Goal: Communication & Community: Connect with others

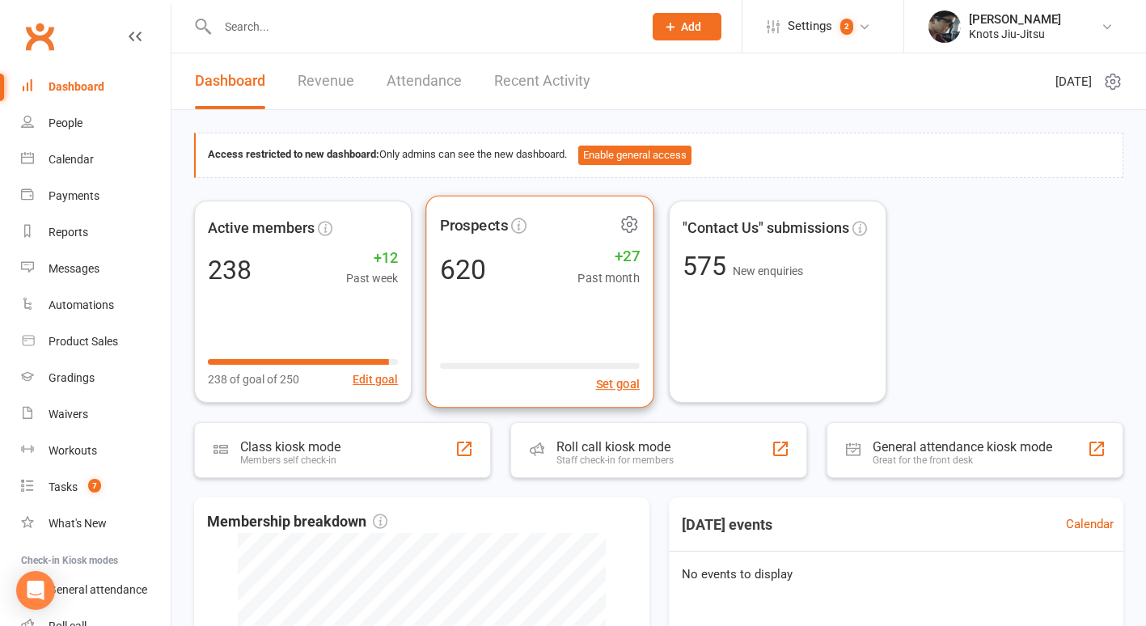
click at [569, 315] on div "Prospects 620 +27 Past month Set goal" at bounding box center [540, 301] width 229 height 213
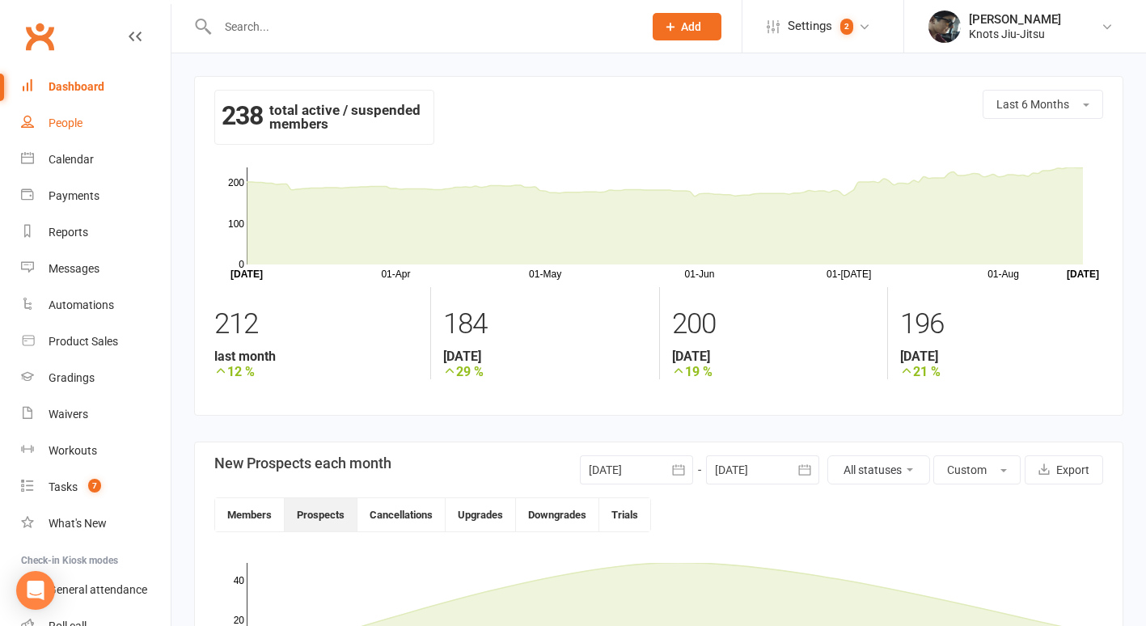
click at [74, 125] on div "People" at bounding box center [66, 122] width 34 height 13
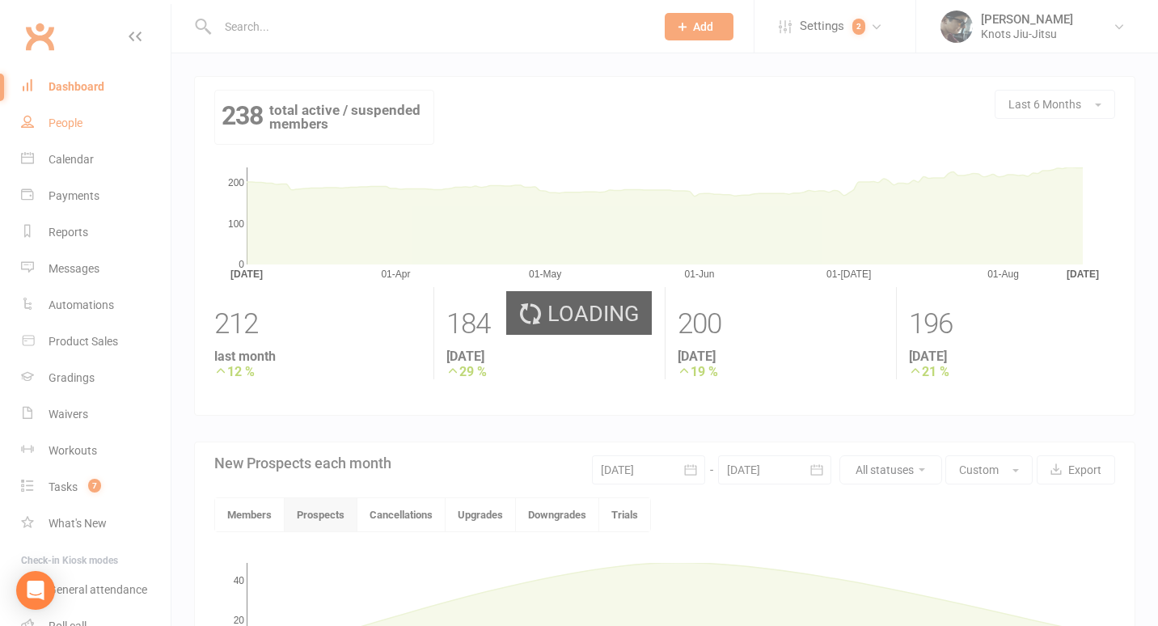
select select "100"
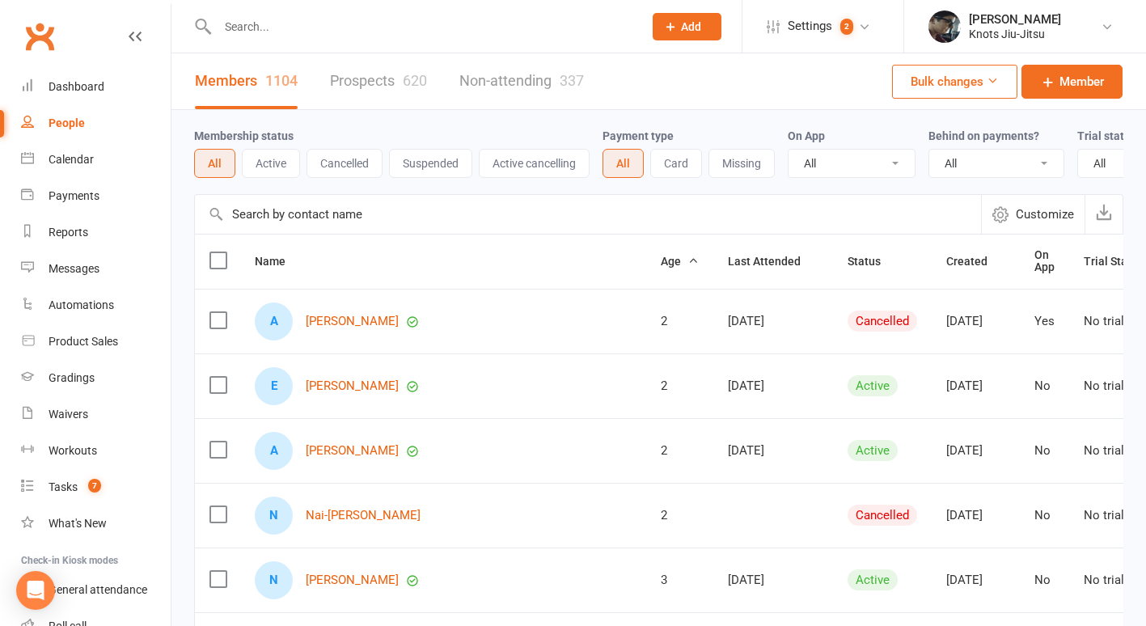
click at [336, 88] on link "Prospects 620" at bounding box center [378, 81] width 97 height 56
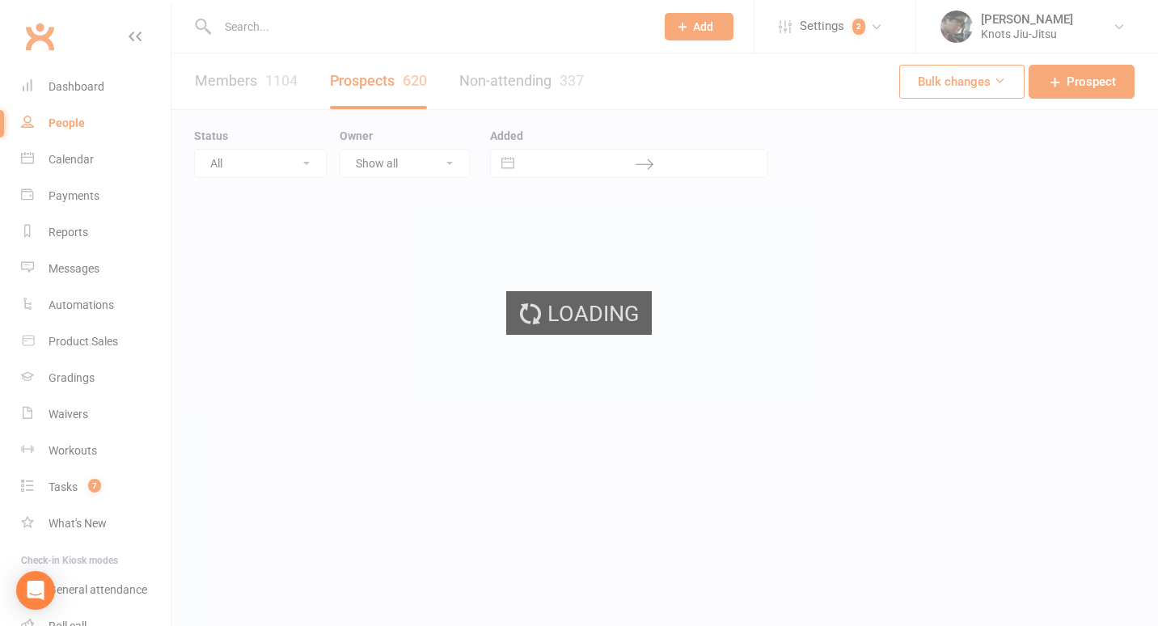
select select "100"
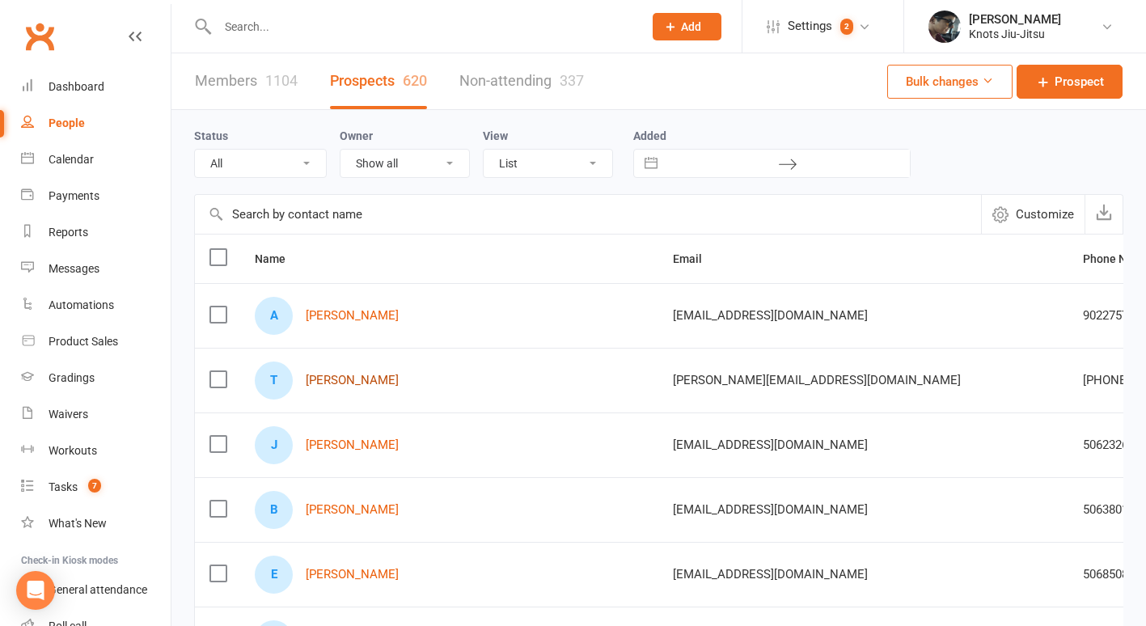
click at [352, 378] on link "[PERSON_NAME]" at bounding box center [352, 381] width 93 height 14
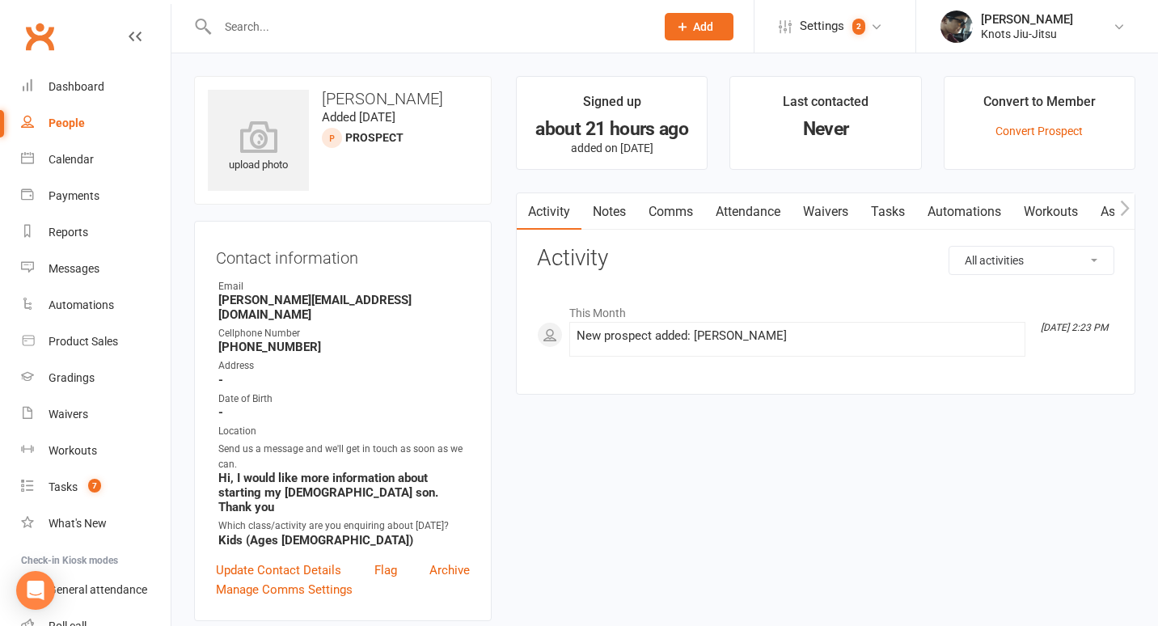
select select "100"
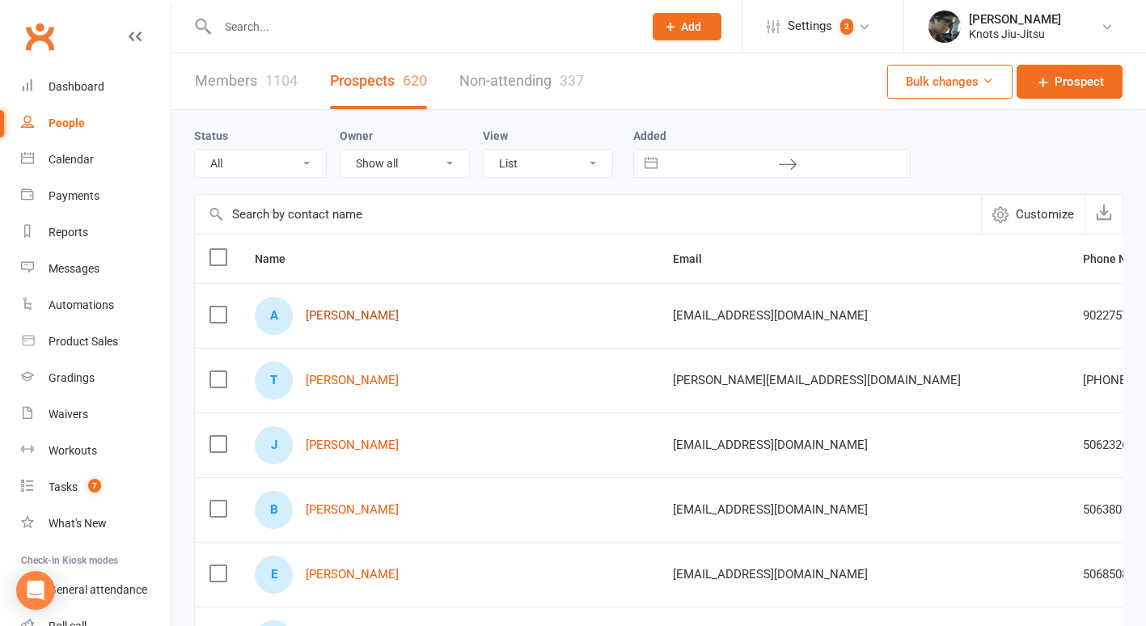
click at [350, 318] on link "[PERSON_NAME]" at bounding box center [352, 316] width 93 height 14
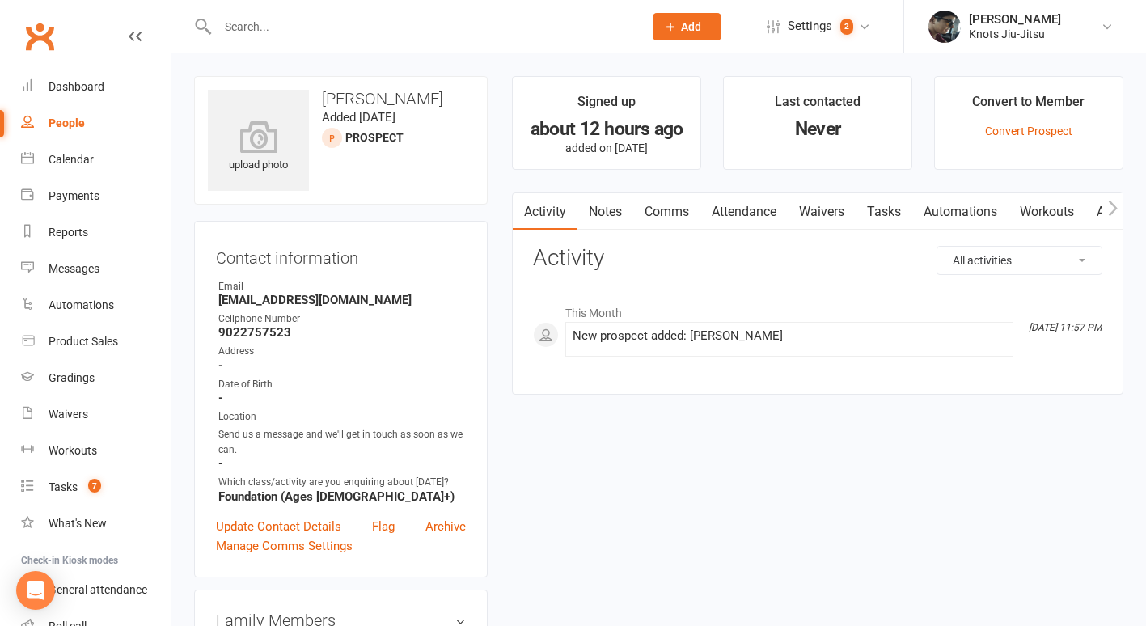
click at [665, 215] on link "Comms" at bounding box center [666, 211] width 67 height 37
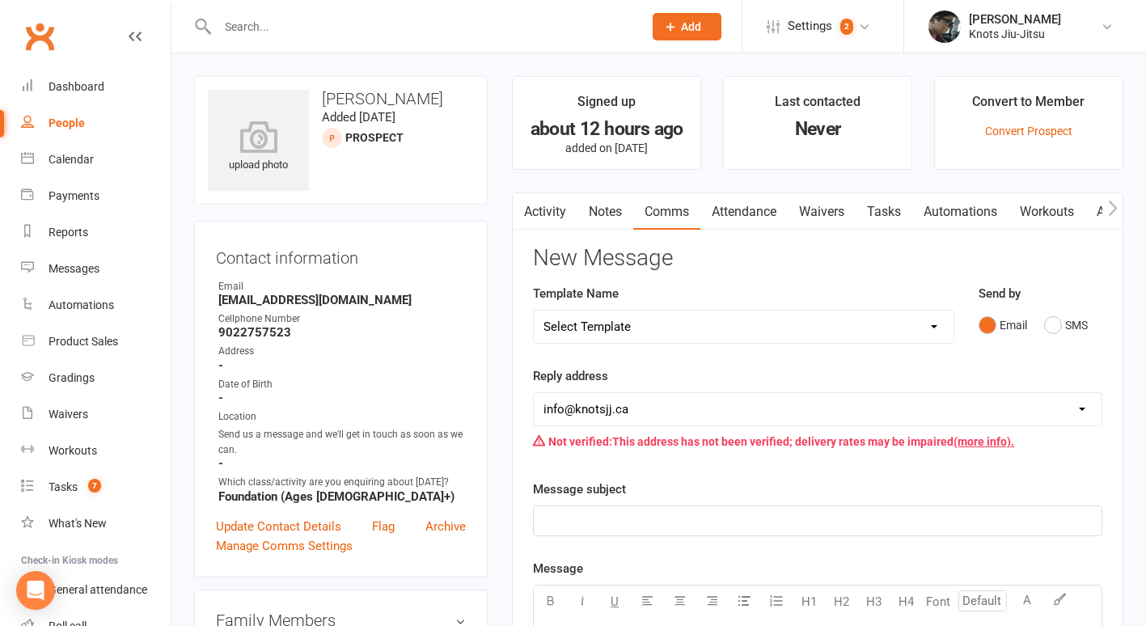
click at [689, 334] on select "Select Template [Email] Cancellation [Email] Failure of Payment [Email] Overdue…" at bounding box center [744, 326] width 420 height 32
select select "28"
click at [534, 310] on select "Select Template [Email] Cancellation [Email] Failure of Payment [Email] Overdue…" at bounding box center [744, 326] width 420 height 32
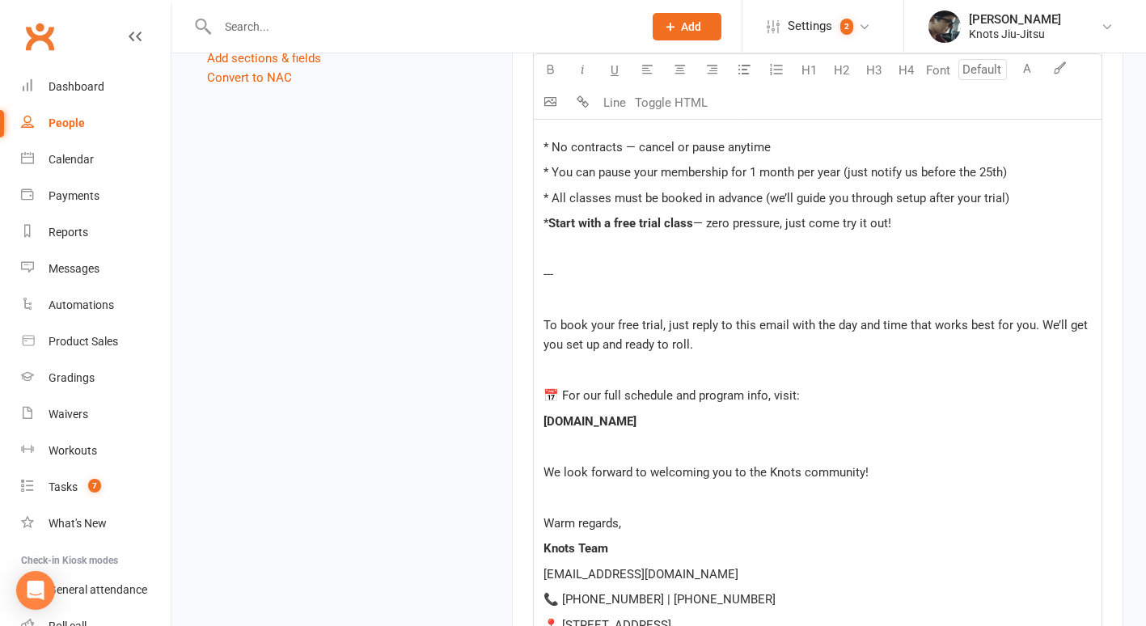
scroll to position [1811, 0]
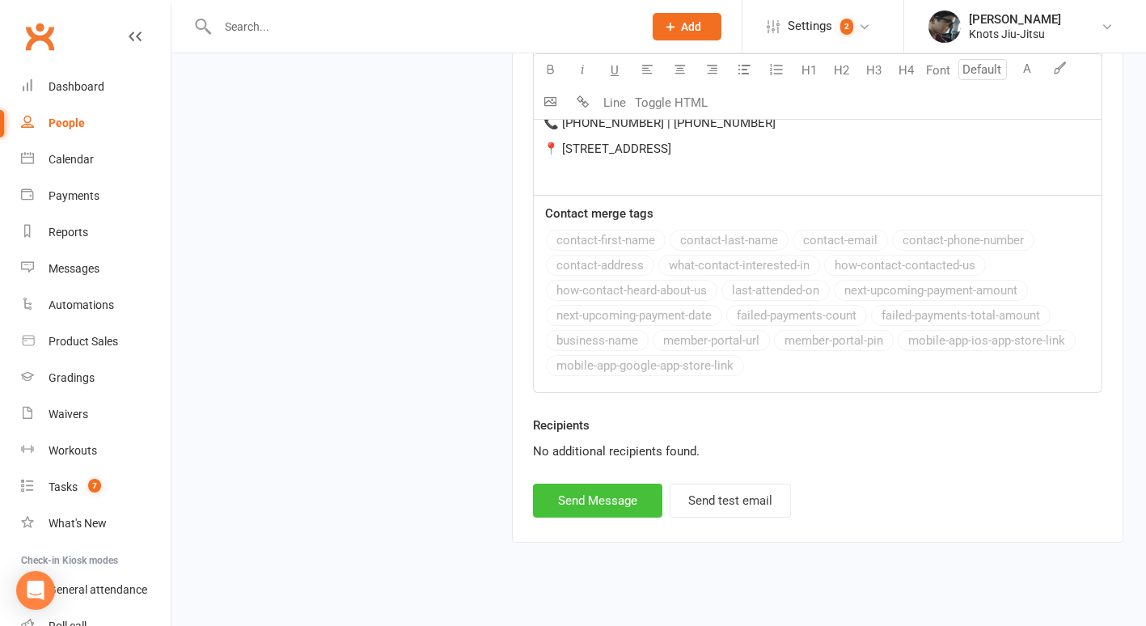
click at [611, 484] on button "Send Message" at bounding box center [597, 500] width 129 height 34
select select
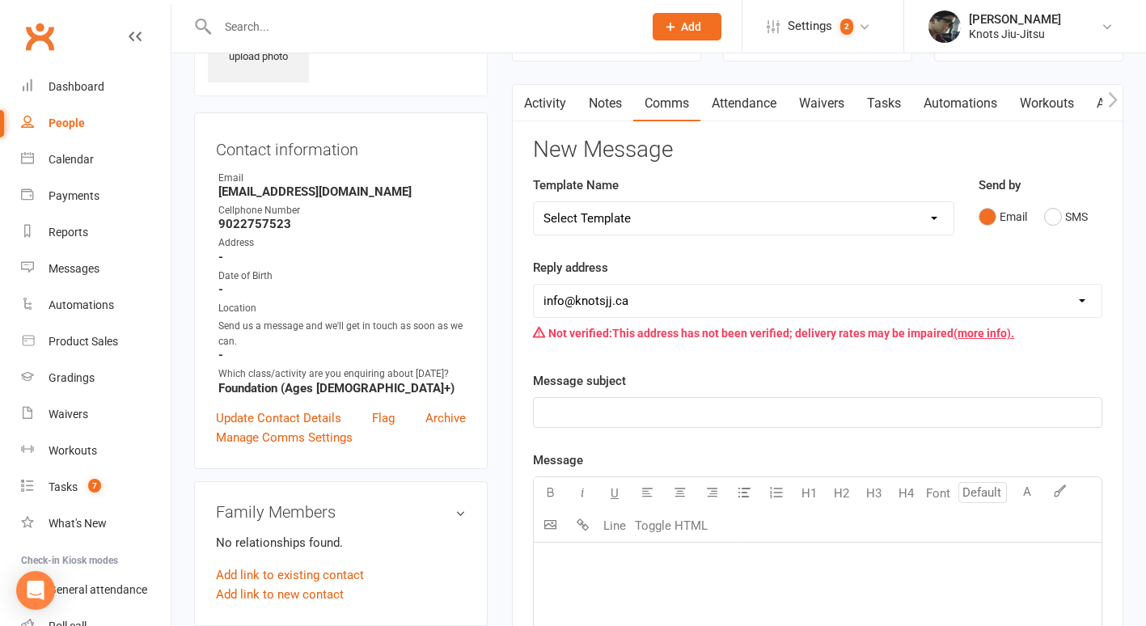
scroll to position [0, 0]
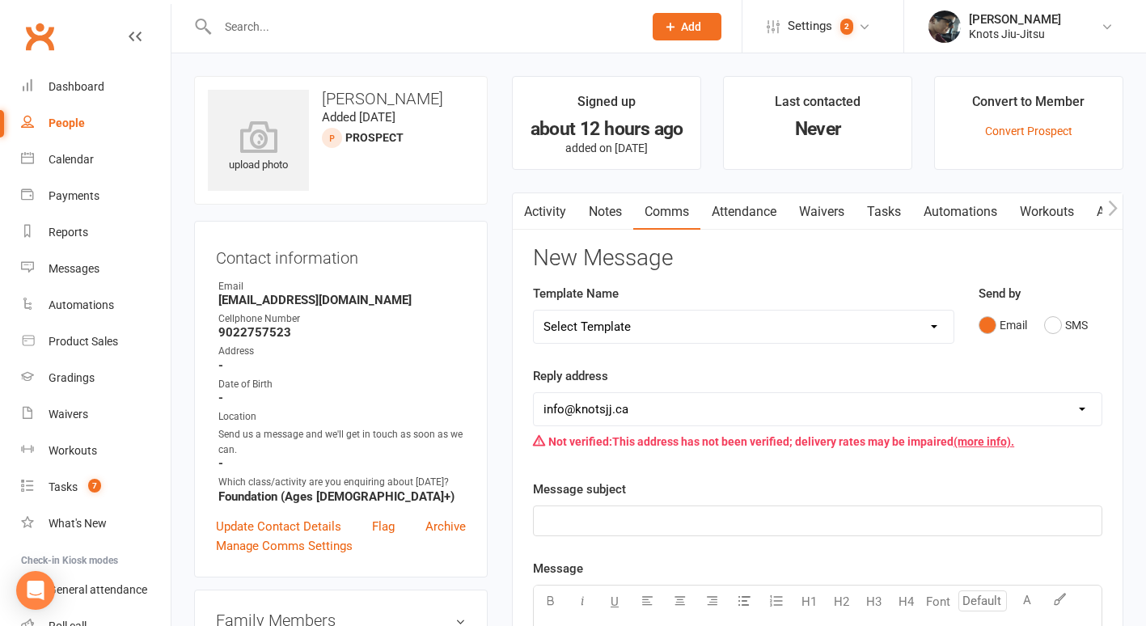
click at [536, 215] on link "Activity" at bounding box center [545, 211] width 65 height 37
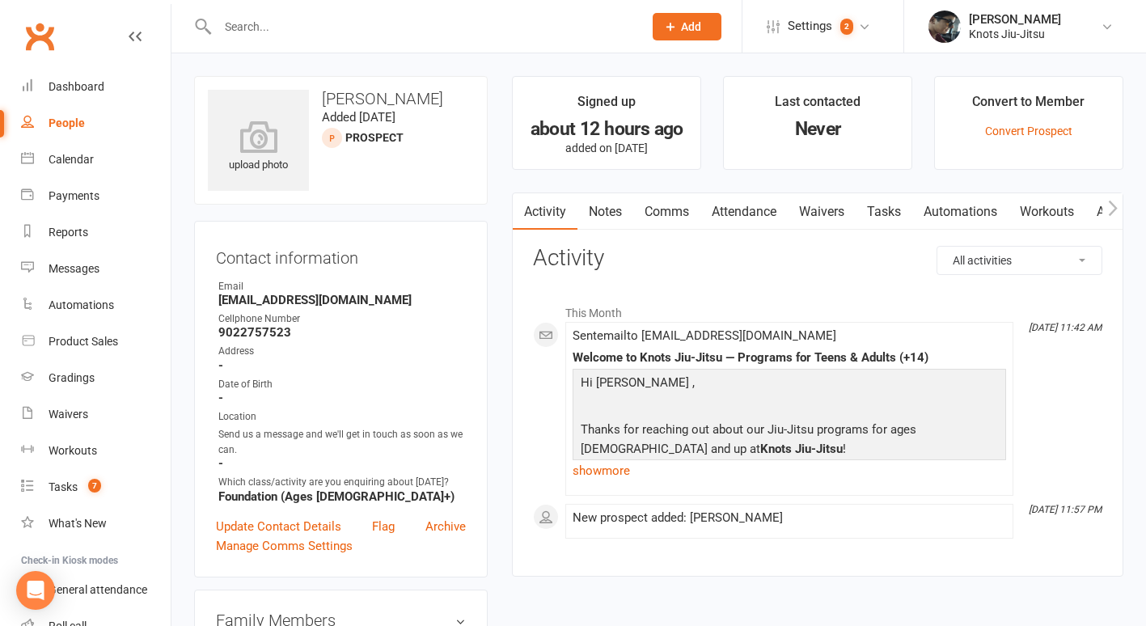
click at [78, 120] on div "People" at bounding box center [67, 122] width 36 height 13
select select "100"
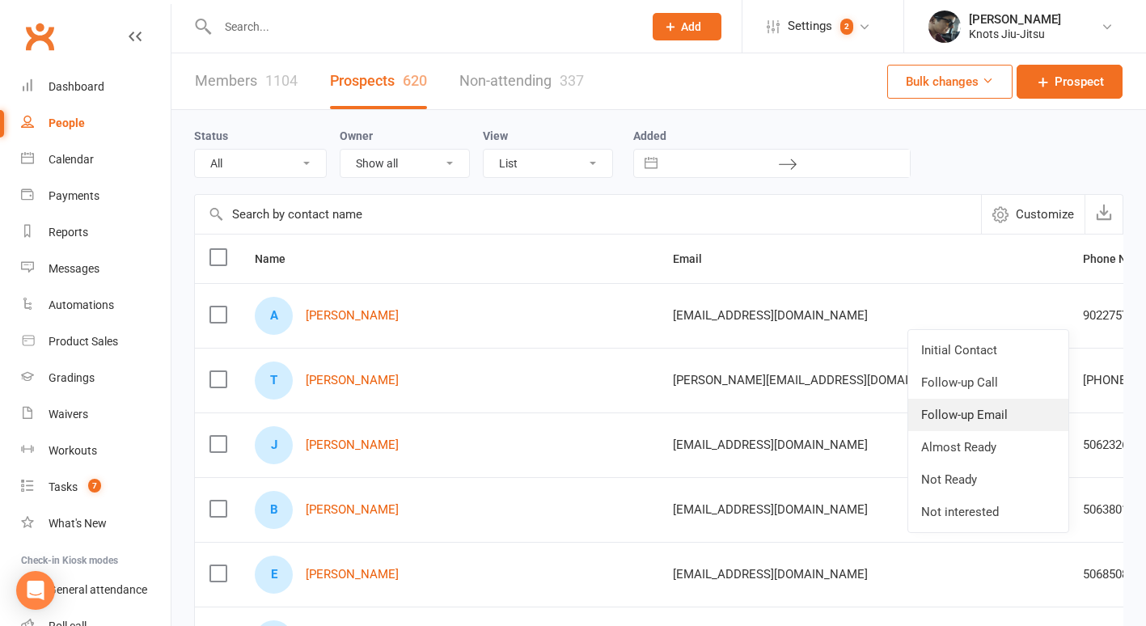
click at [973, 413] on link "Follow-up Email" at bounding box center [988, 415] width 160 height 32
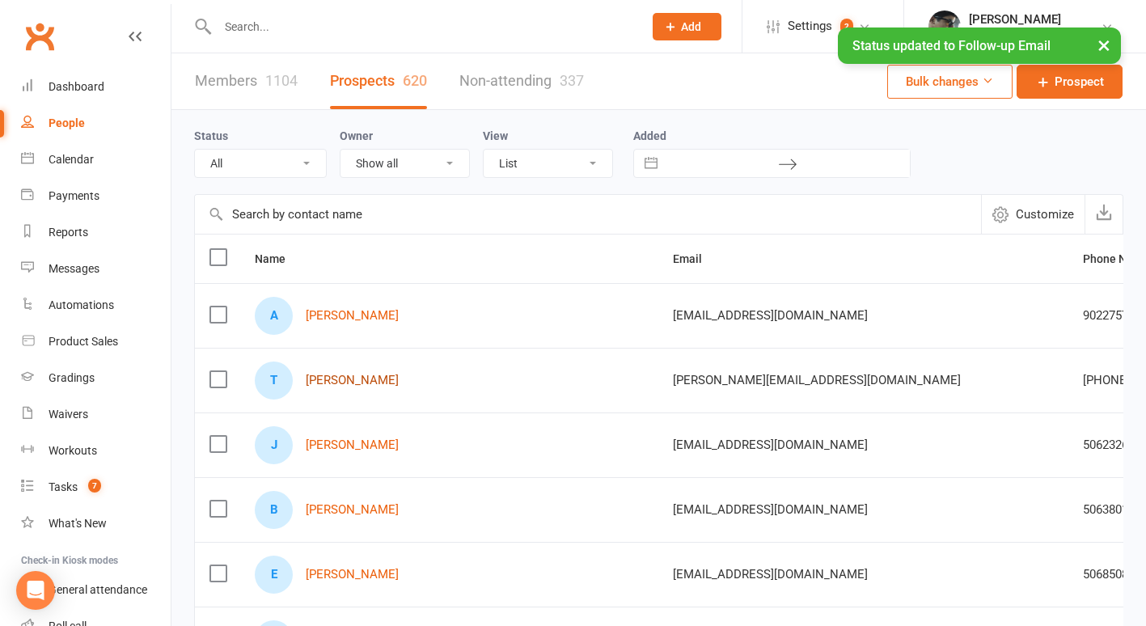
click at [369, 377] on link "[PERSON_NAME]" at bounding box center [352, 381] width 93 height 14
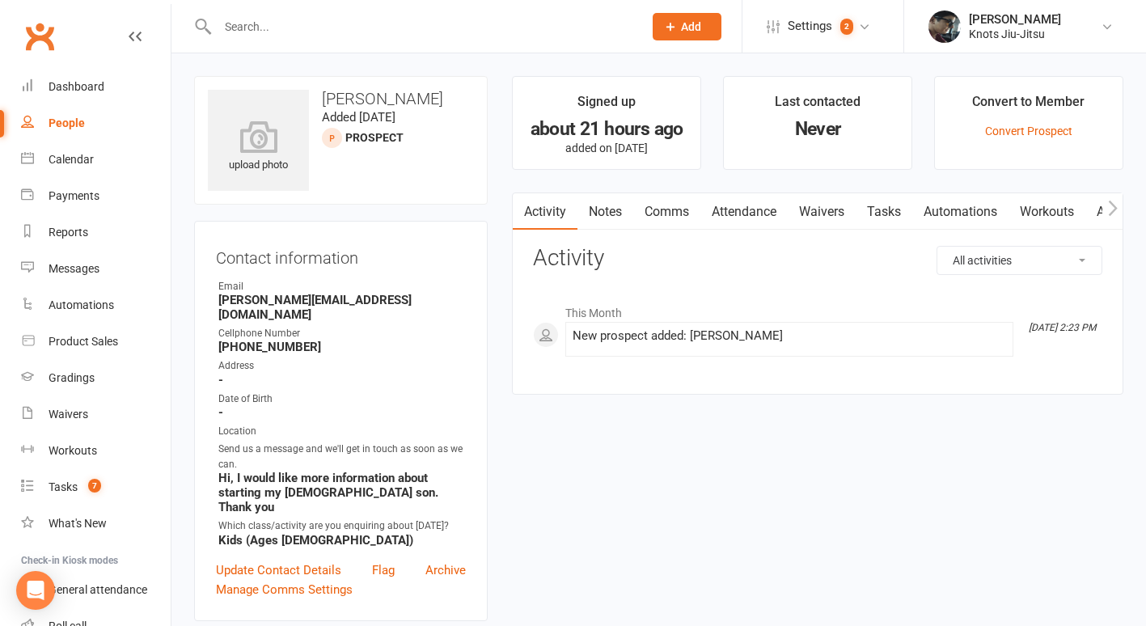
click at [677, 213] on link "Comms" at bounding box center [666, 211] width 67 height 37
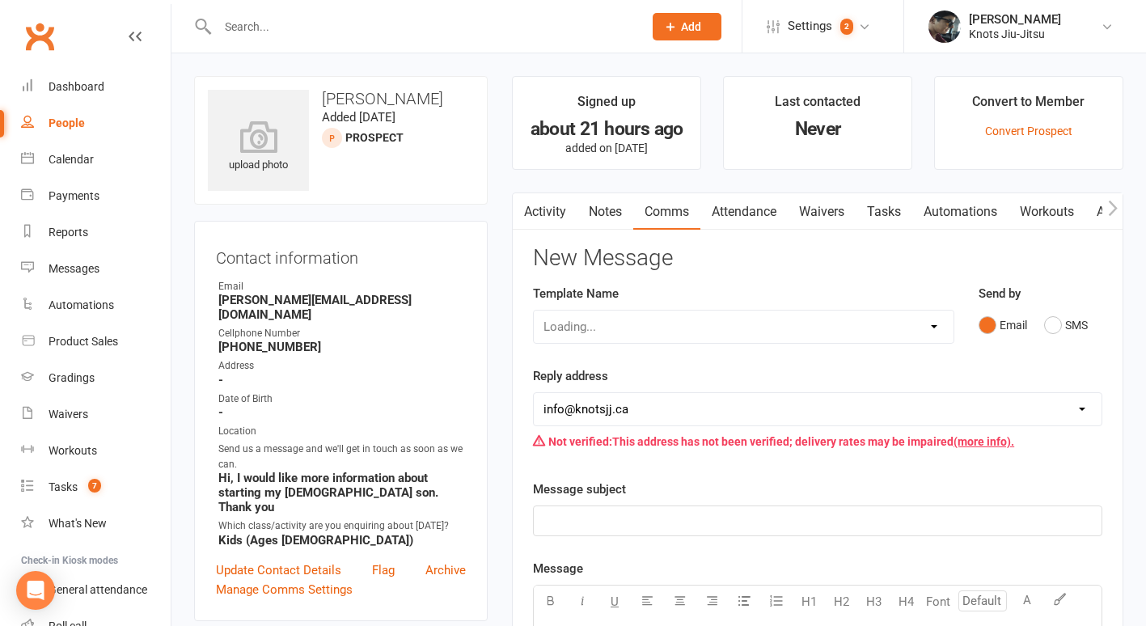
click at [628, 324] on select "Loading..." at bounding box center [744, 326] width 420 height 32
select select "29"
click at [534, 310] on select "Select Template [Email] Cancellation [Email] Failure of Payment [Email] Overdue…" at bounding box center [744, 326] width 420 height 32
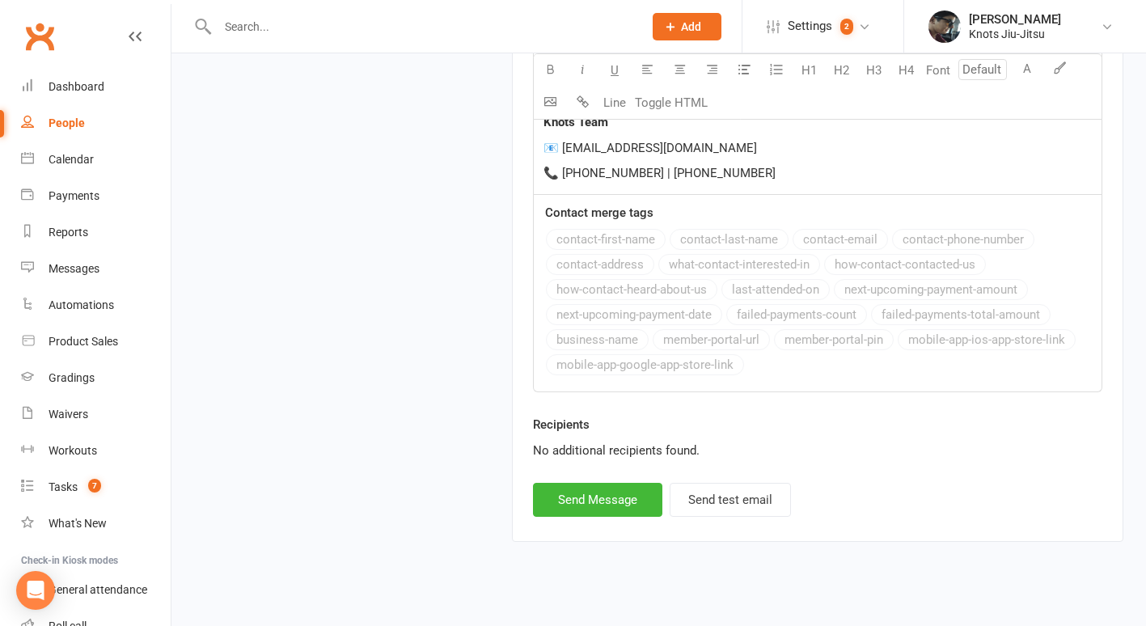
scroll to position [1871, 0]
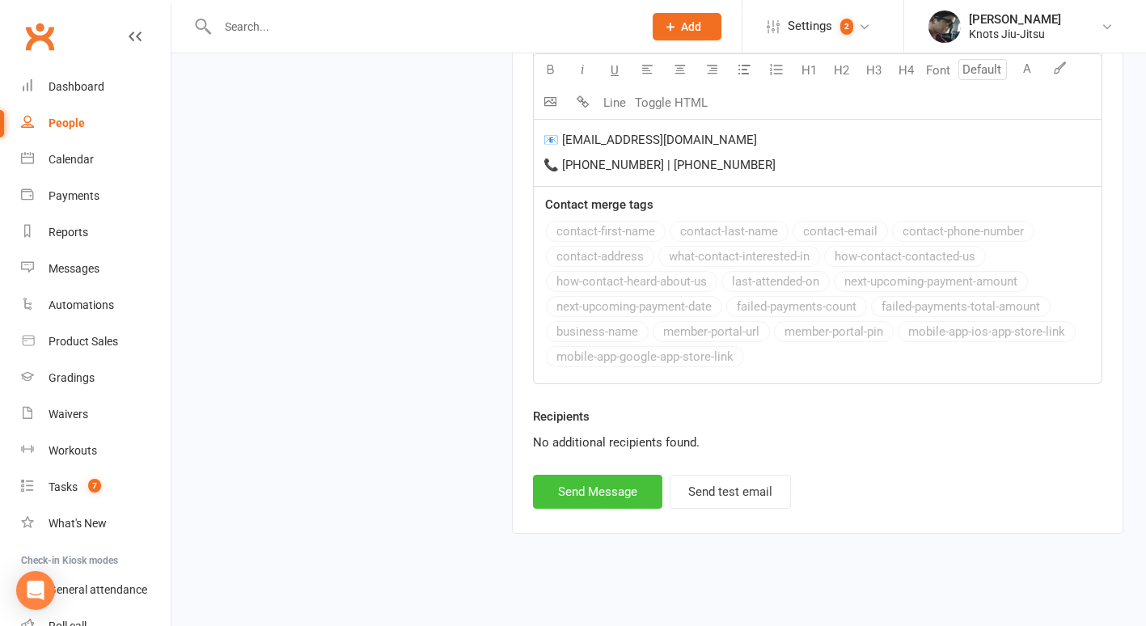
click at [608, 490] on button "Send Message" at bounding box center [597, 492] width 129 height 34
select select
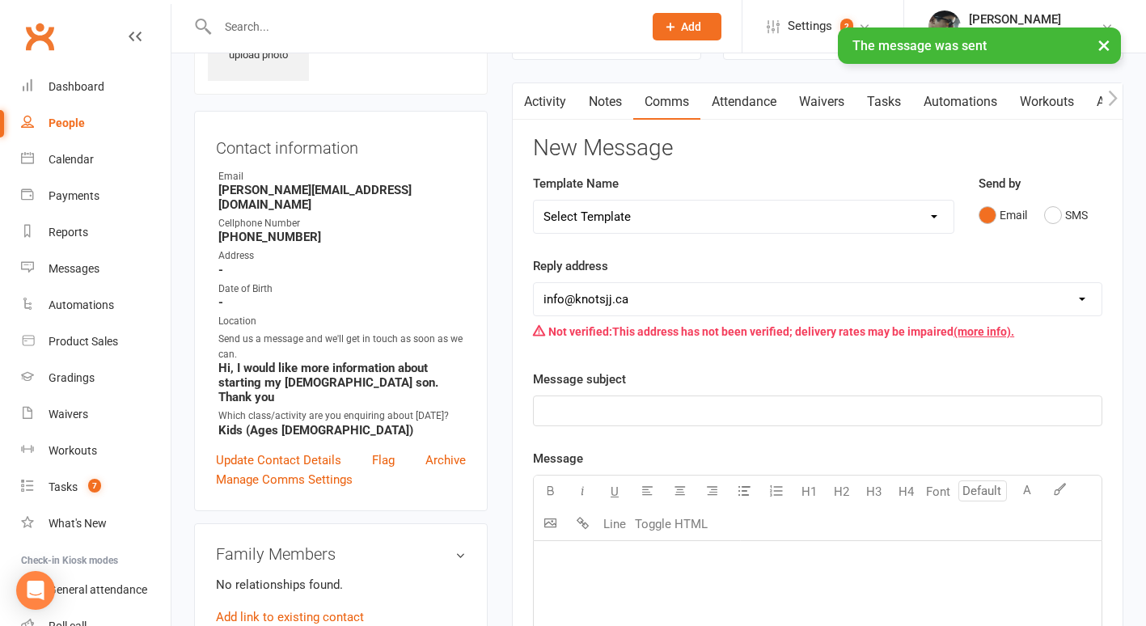
scroll to position [0, 0]
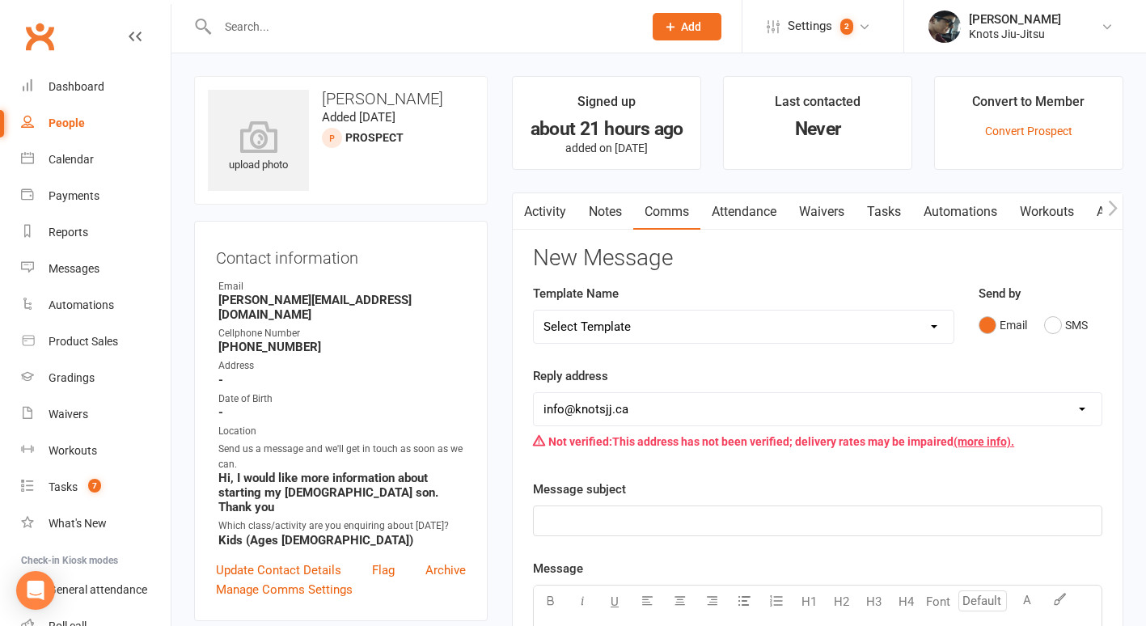
click at [71, 124] on div "People" at bounding box center [67, 122] width 36 height 13
select select "100"
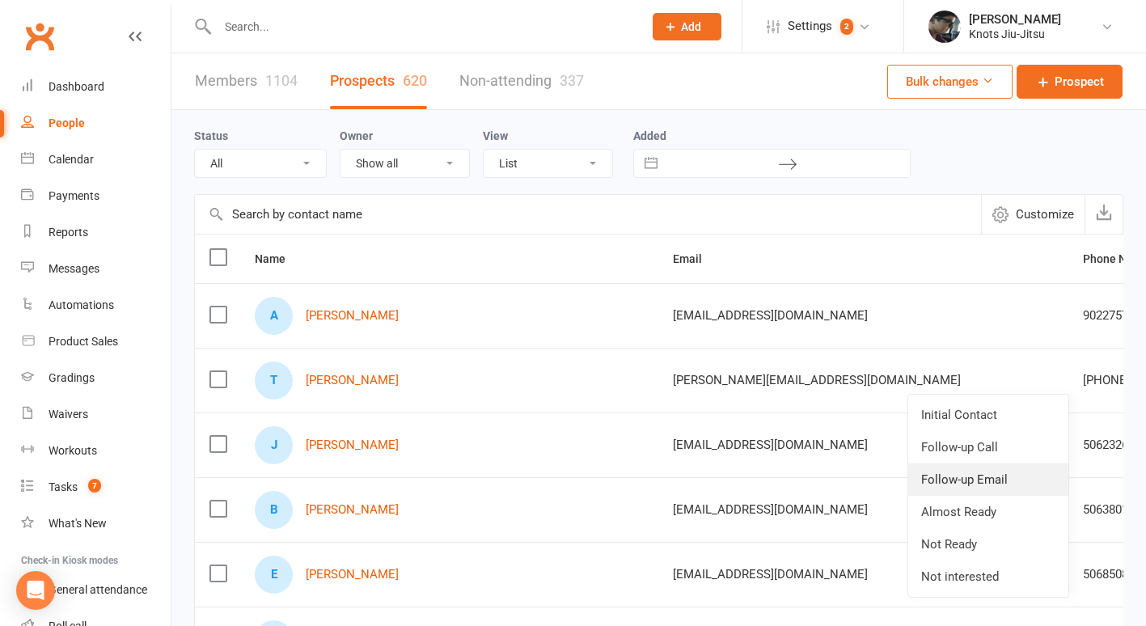
click at [951, 475] on link "Follow-up Email" at bounding box center [988, 479] width 160 height 32
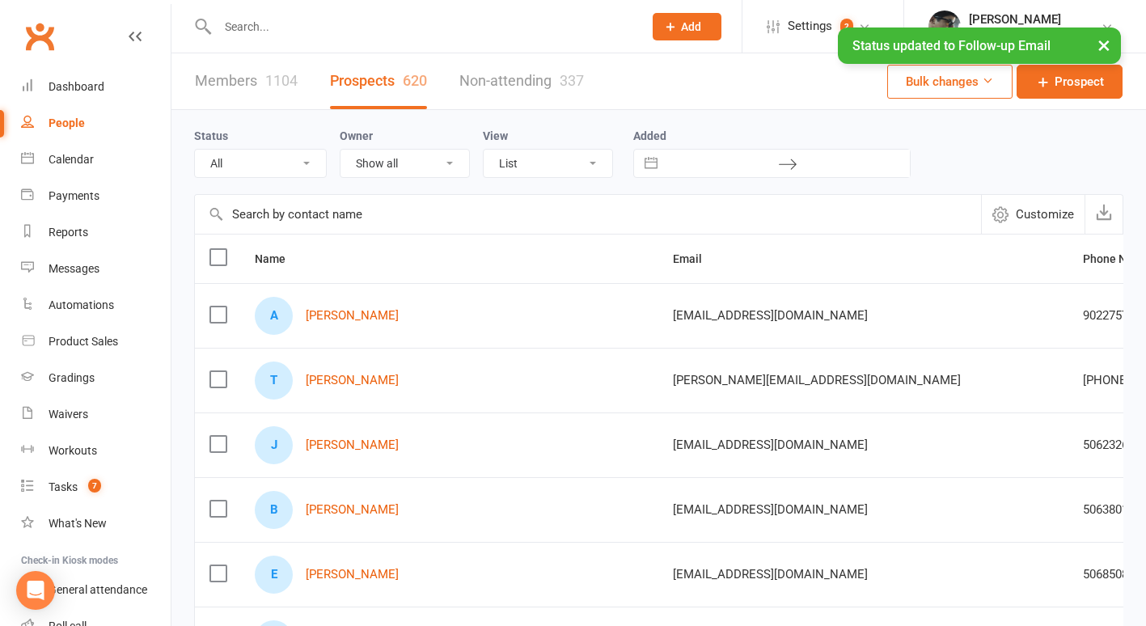
click at [77, 121] on div "People" at bounding box center [67, 122] width 36 height 13
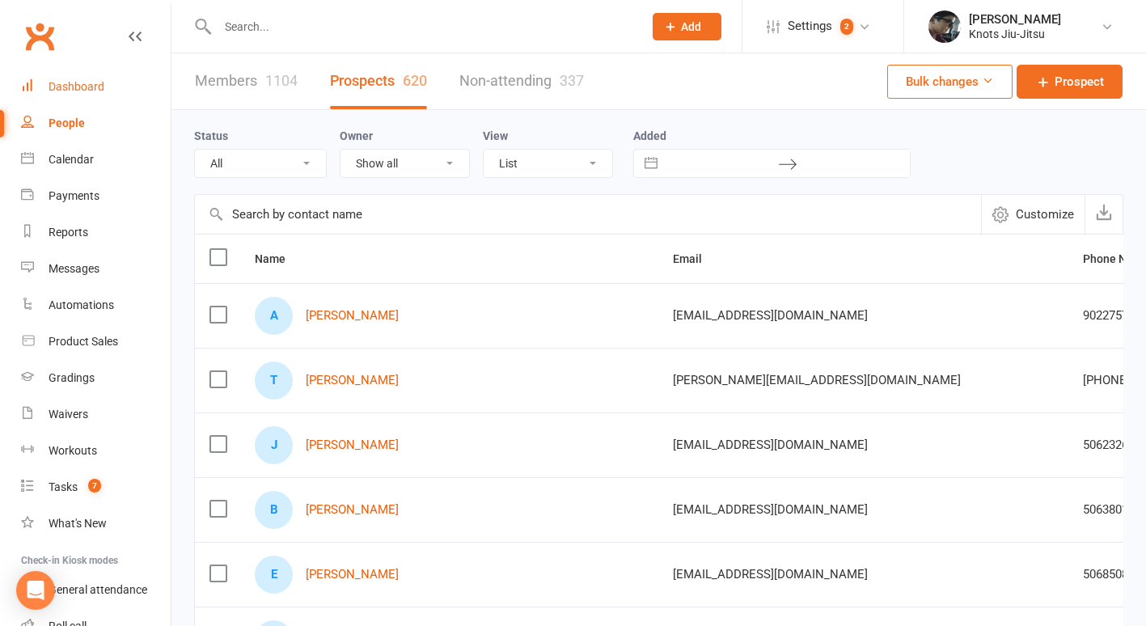
click at [116, 83] on link "Dashboard" at bounding box center [96, 87] width 150 height 36
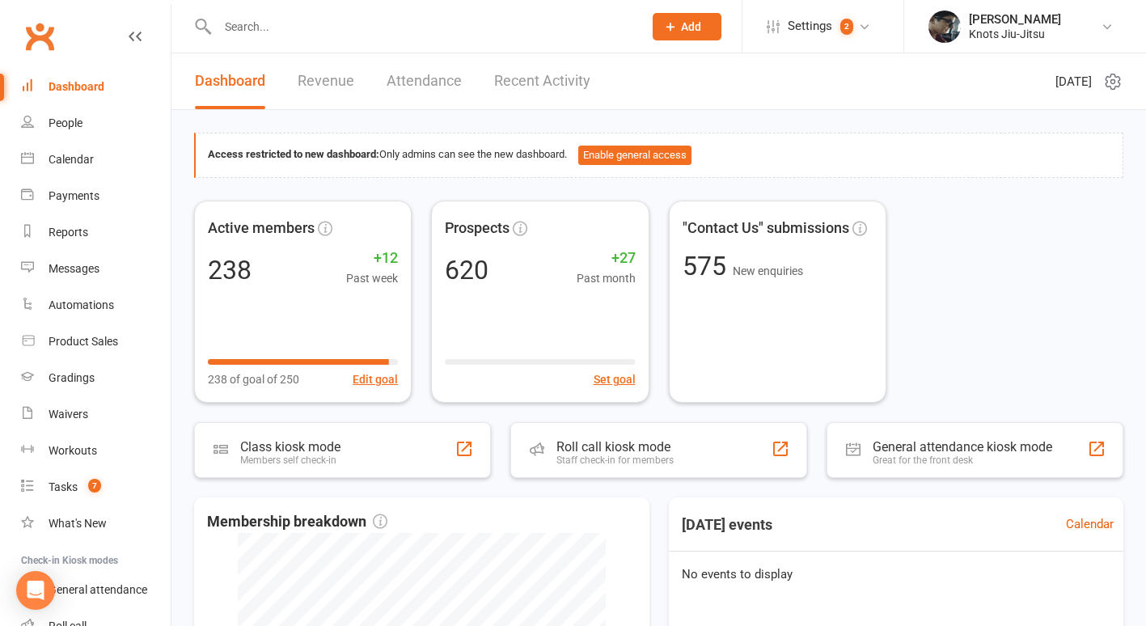
click at [314, 85] on link "Revenue" at bounding box center [326, 81] width 57 height 56
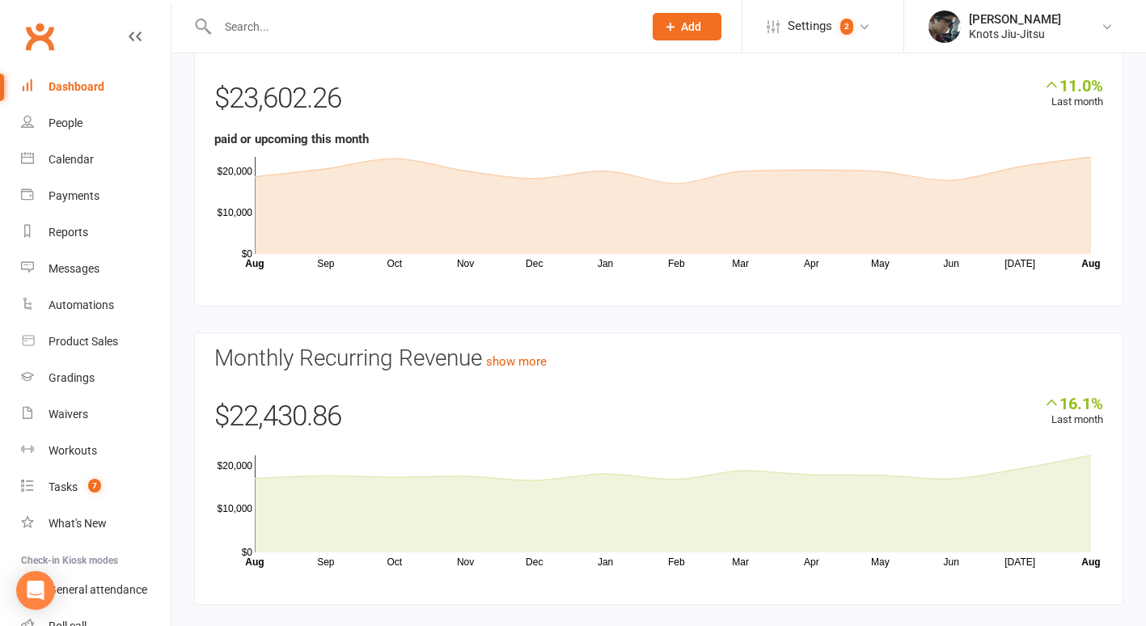
scroll to position [117, 0]
click at [74, 90] on div "Dashboard" at bounding box center [77, 86] width 56 height 13
click at [57, 131] on link "People" at bounding box center [96, 123] width 150 height 36
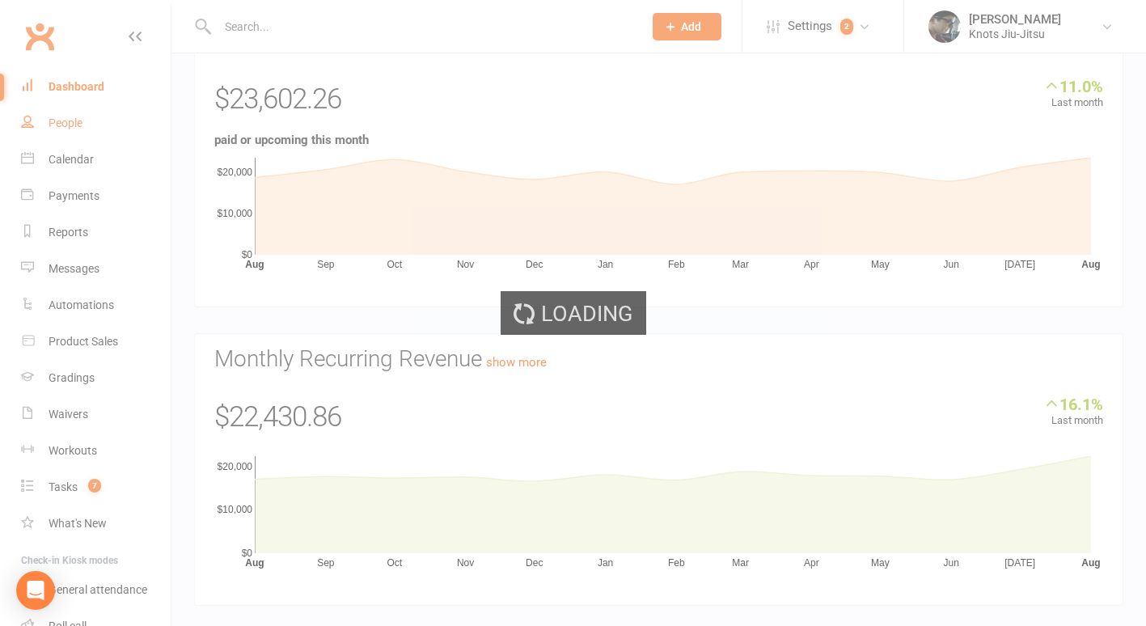
select select "100"
